Goal: Communication & Community: Connect with others

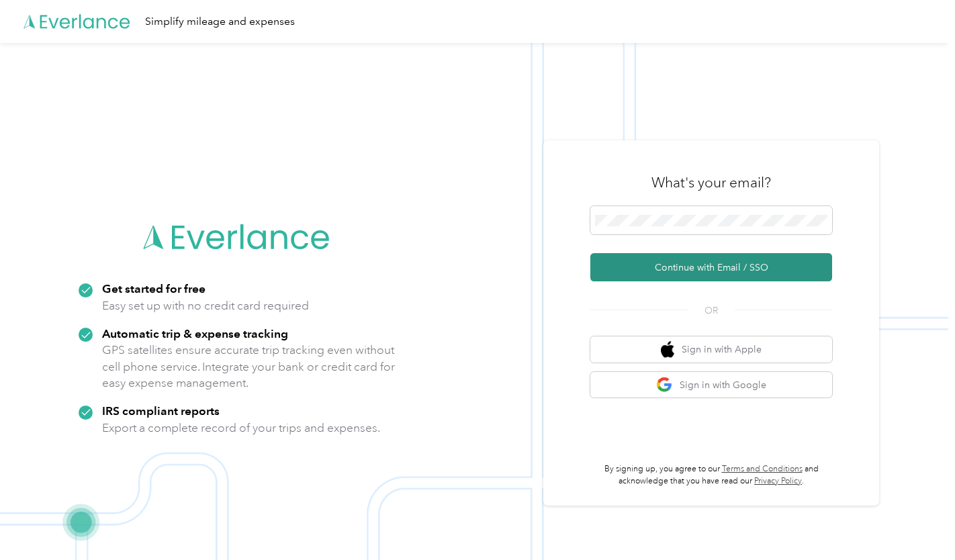
click at [639, 256] on button "Continue with Email / SSO" at bounding box center [712, 267] width 242 height 28
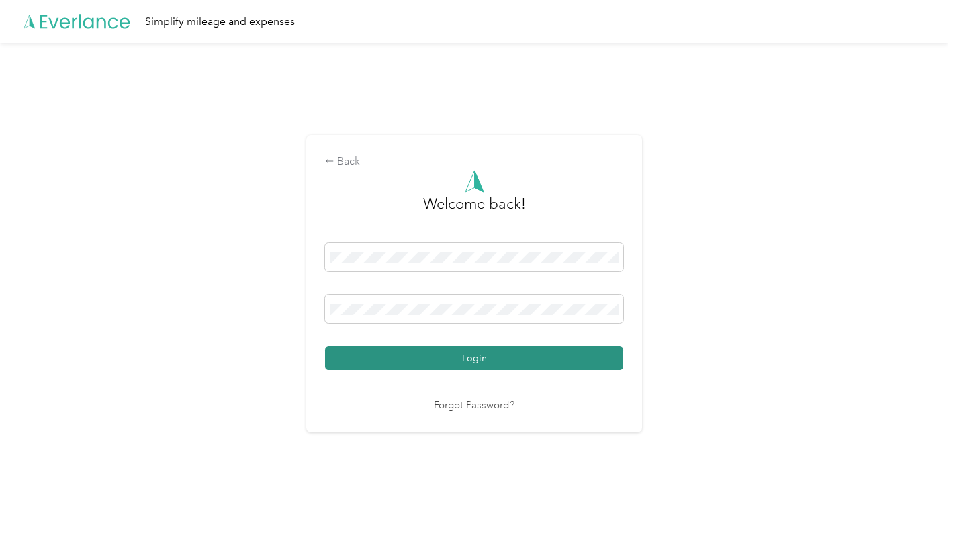
click at [517, 361] on button "Login" at bounding box center [474, 359] width 298 height 24
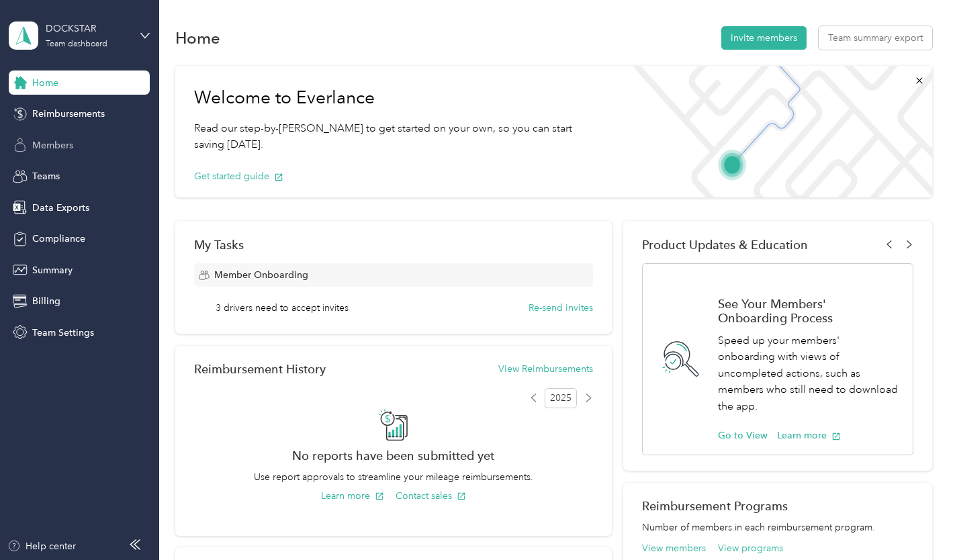
click at [50, 148] on span "Members" at bounding box center [52, 145] width 41 height 14
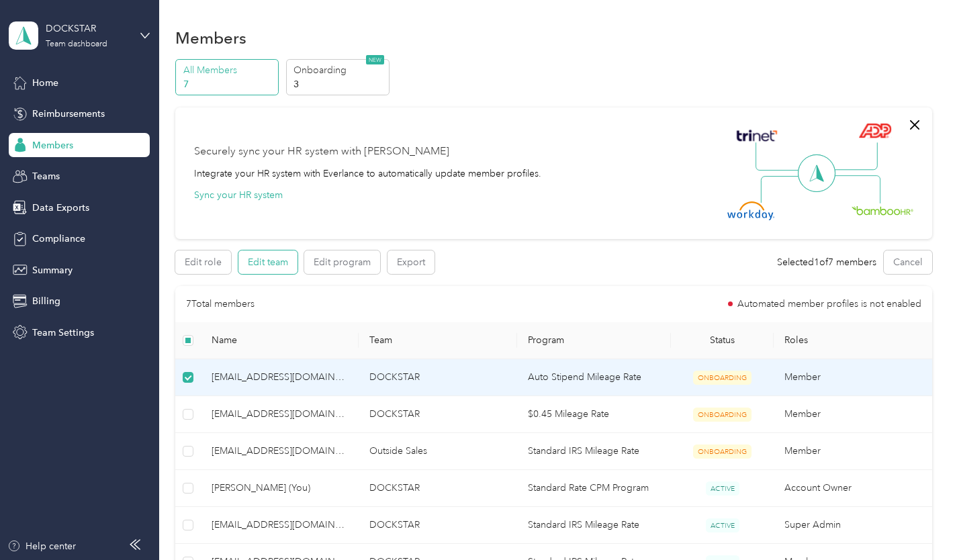
click at [264, 265] on button "Edit team" at bounding box center [268, 263] width 59 height 24
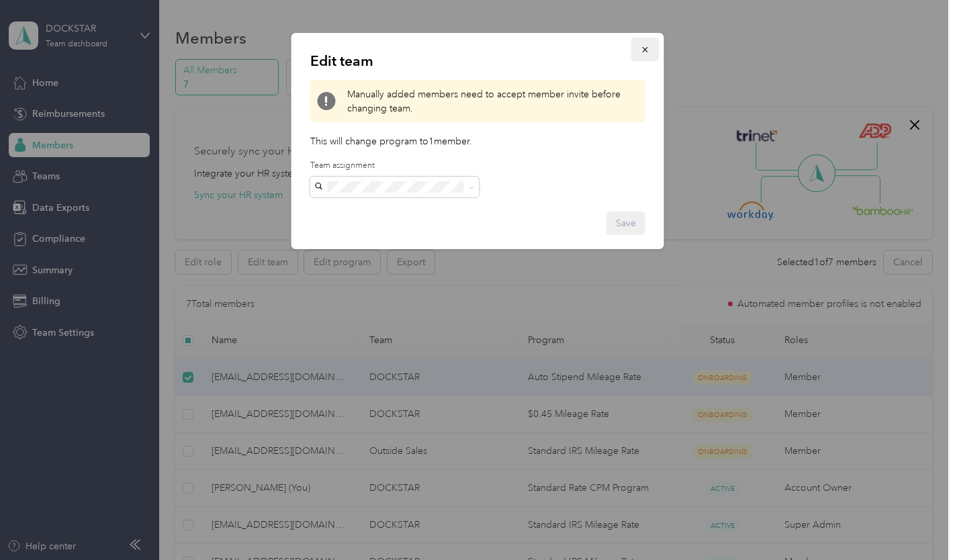
click at [645, 48] on icon "button" at bounding box center [645, 49] width 9 height 9
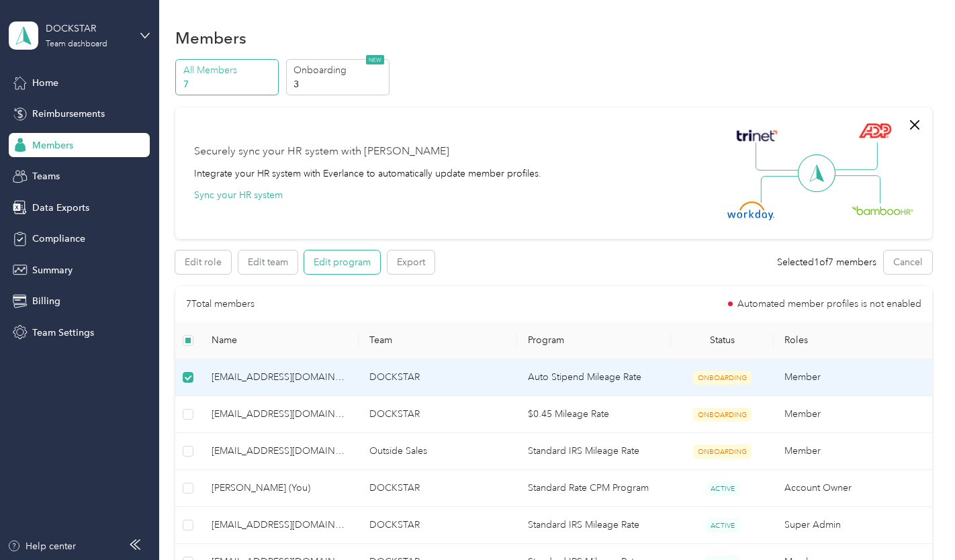
click at [344, 261] on button "Edit program" at bounding box center [342, 263] width 76 height 24
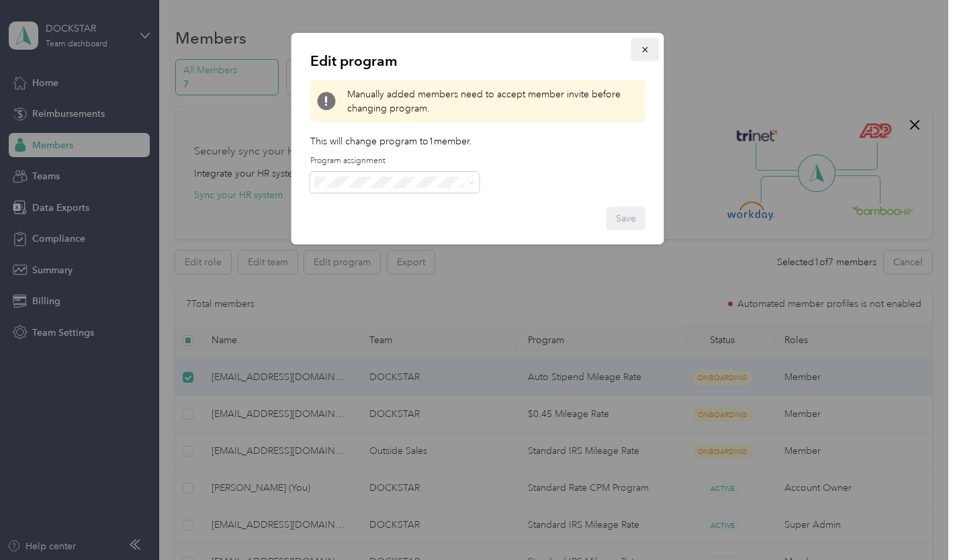
click at [645, 47] on icon "button" at bounding box center [645, 49] width 9 height 9
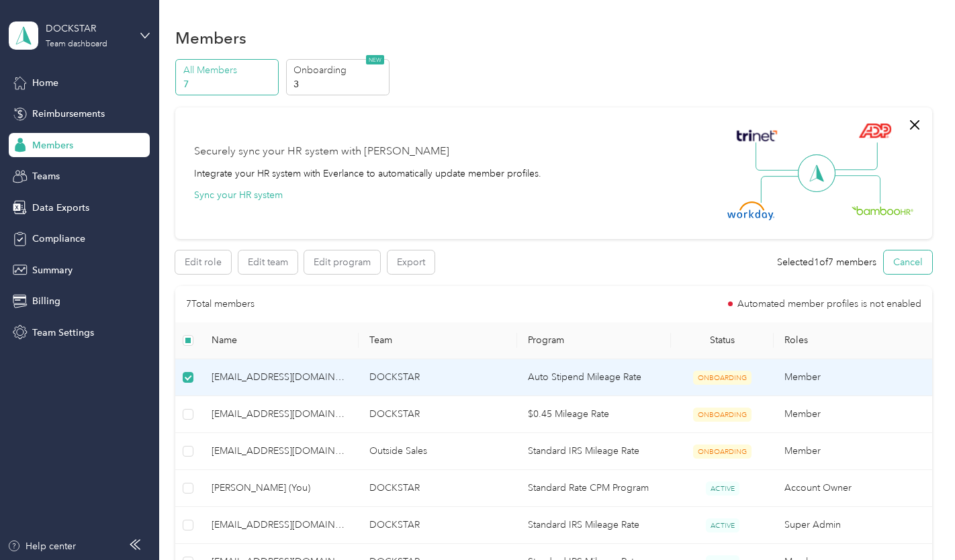
click at [907, 259] on button "Cancel" at bounding box center [908, 263] width 48 height 24
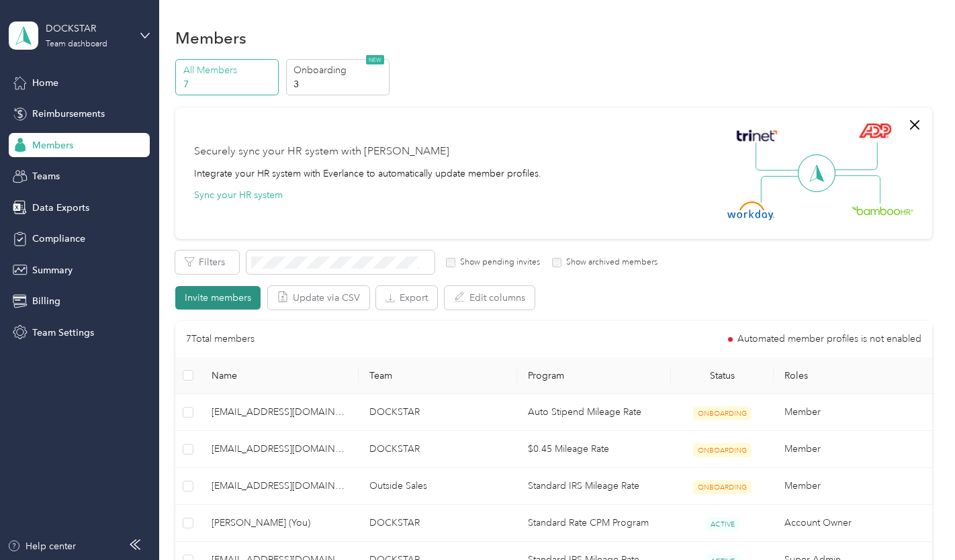
click at [219, 298] on button "Invite members" at bounding box center [217, 298] width 85 height 24
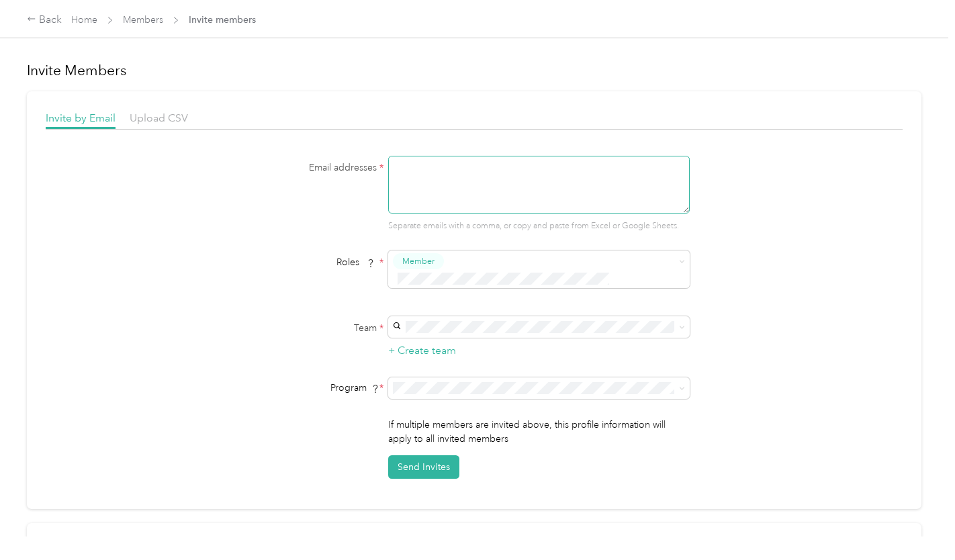
click at [467, 175] on textarea at bounding box center [539, 185] width 302 height 58
type textarea "[EMAIL_ADDRESS][DOMAIN_NAME]"
click at [437, 339] on div "DOCKSTAR (Main organization) [EMAIL_ADDRESS][DOMAIN_NAME] +1 more" at bounding box center [537, 342] width 283 height 31
click at [505, 490] on span "Auto Stipend Mileage Rate (CPM)" at bounding box center [467, 489] width 142 height 11
click at [407, 456] on button "Send Invites" at bounding box center [423, 468] width 71 height 24
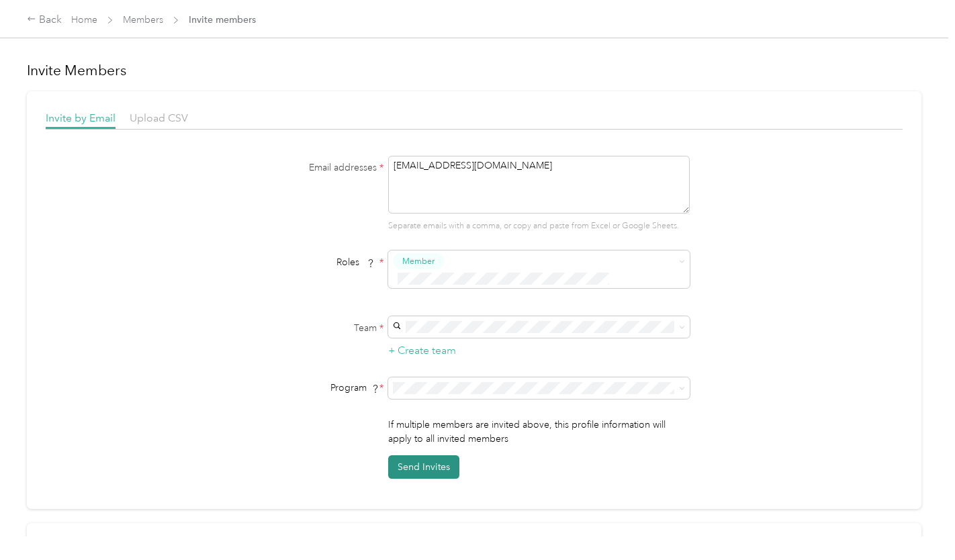
click at [417, 456] on button "Send Invites" at bounding box center [423, 468] width 71 height 24
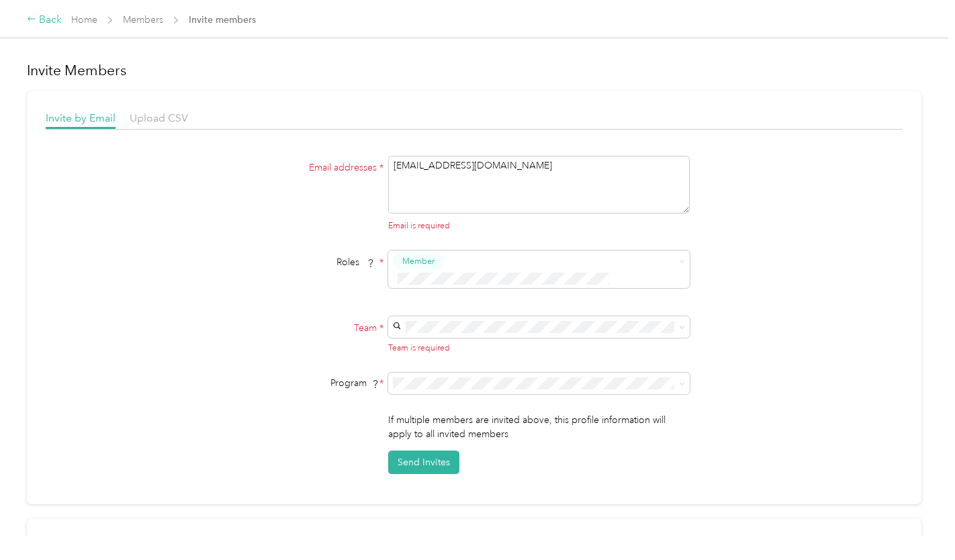
click at [46, 19] on div "Back" at bounding box center [44, 20] width 35 height 16
